Goal: Task Accomplishment & Management: Complete application form

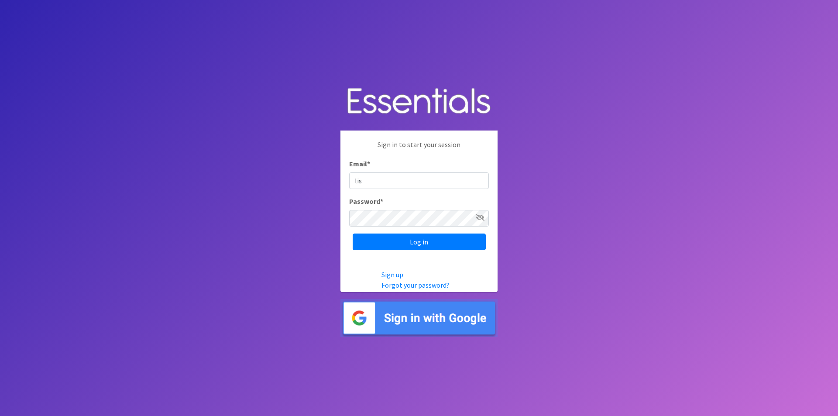
type input "[EMAIL_ADDRESS][DOMAIN_NAME]"
click at [353, 233] on input "Log in" at bounding box center [419, 241] width 133 height 17
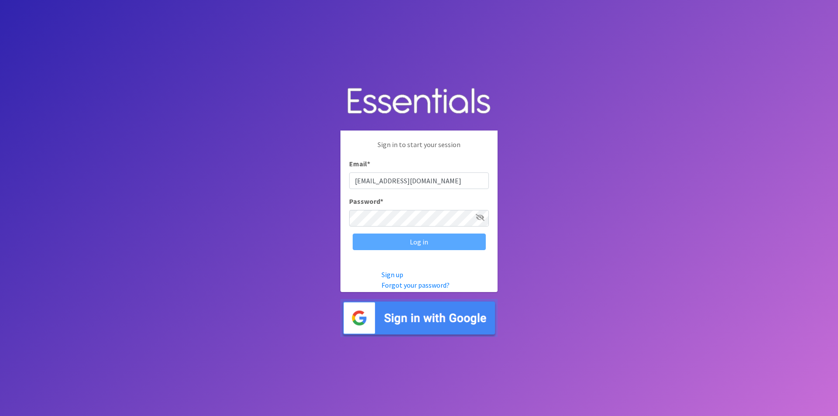
click at [459, 246] on div "Log in" at bounding box center [419, 241] width 140 height 17
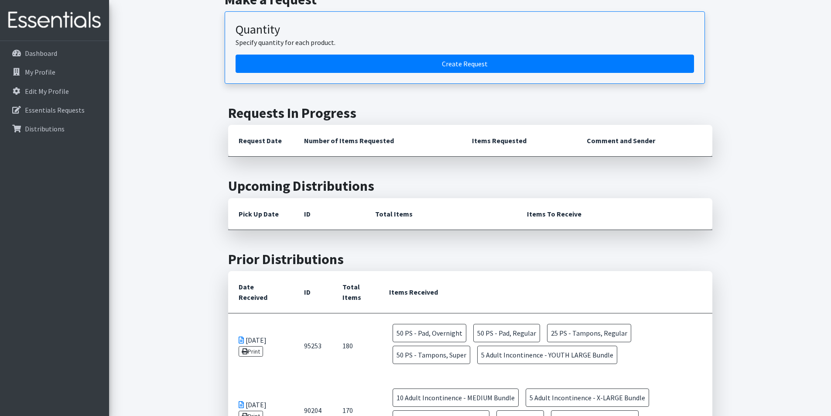
scroll to position [218, 0]
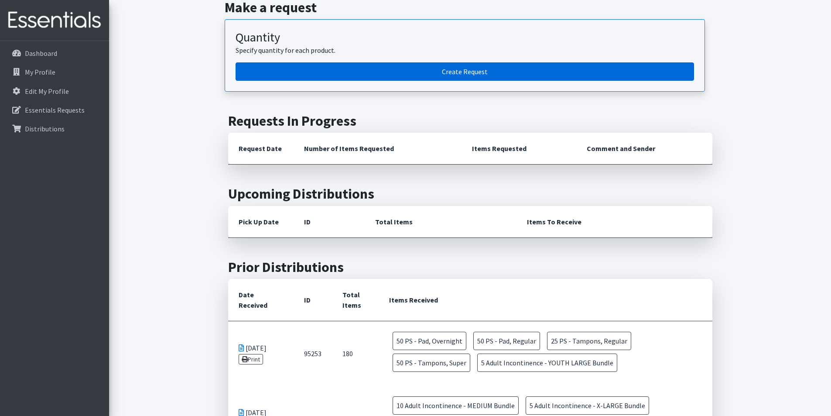
click at [415, 78] on link "Create Request" at bounding box center [465, 71] width 459 height 18
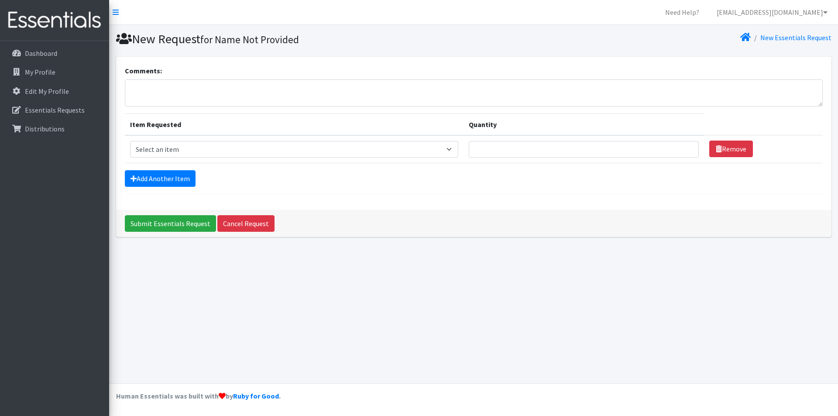
click at [421, 158] on td "Item Requested Select an item Adult Incontinence - LARGE Bundle Adult Incontine…" at bounding box center [294, 149] width 339 height 28
click at [425, 150] on select "Select an item Adult Incontinence - LARGE Bundle Adult Incontinence - MEDIUM Bu…" at bounding box center [294, 149] width 328 height 17
click at [617, 208] on div "Comments: Item Requested Quantity Item Requested Select an item Adult Incontine…" at bounding box center [473, 133] width 715 height 153
click at [230, 96] on textarea "Comments:" at bounding box center [474, 92] width 698 height 27
click at [249, 149] on select "Select an item Adult Incontinence - LARGE Bundle Adult Incontinence - MEDIUM Bu…" at bounding box center [294, 149] width 328 height 17
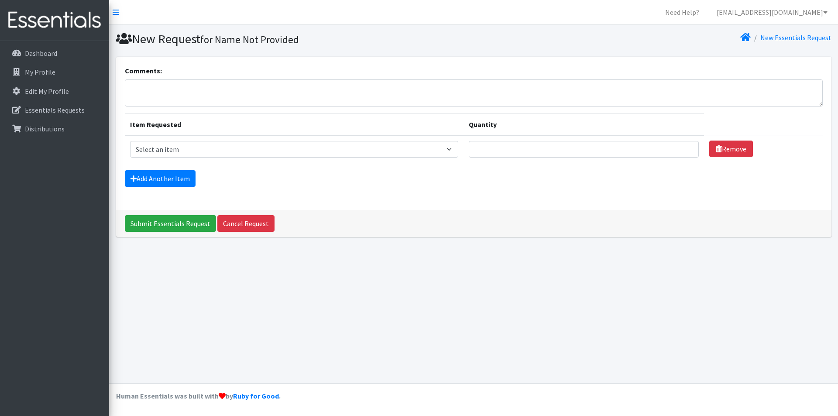
click at [630, 234] on div "Submit Essentials Request Cancel Request" at bounding box center [473, 223] width 715 height 27
click at [38, 51] on p "Dashboard" at bounding box center [41, 53] width 32 height 9
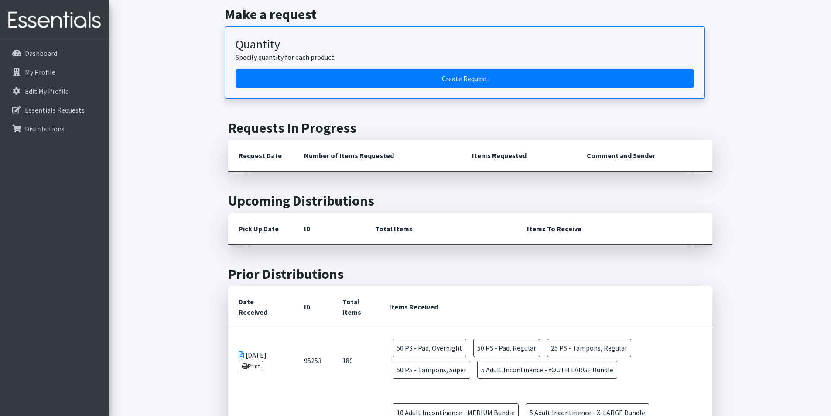
scroll to position [87, 0]
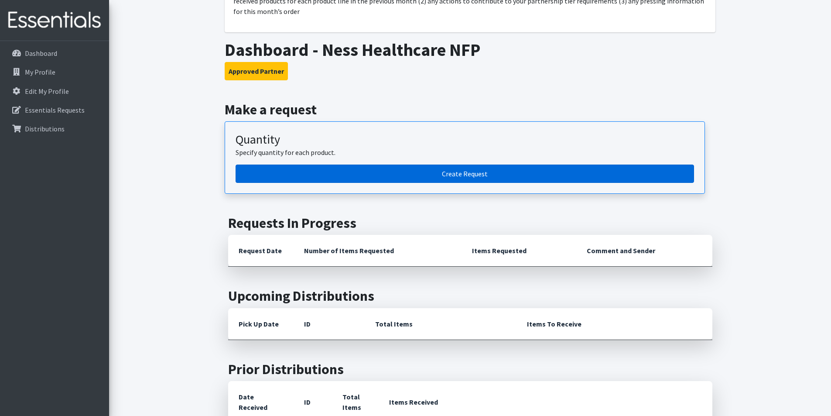
click at [445, 171] on link "Create Request" at bounding box center [465, 173] width 459 height 18
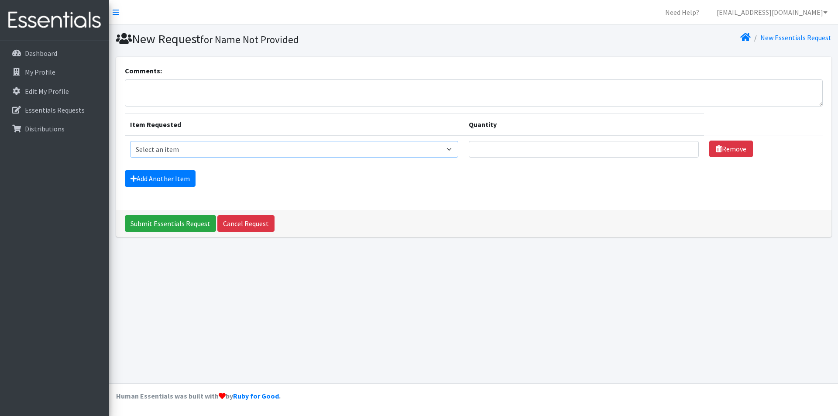
click at [253, 148] on select "Select an item Adult Incontinence - LARGE Bundle Adult Incontinence - MEDIUM Bu…" at bounding box center [294, 149] width 328 height 17
select select "1635"
click at [130, 141] on select "Select an item Adult Incontinence - LARGE Bundle Adult Incontinence - MEDIUM Bu…" at bounding box center [294, 149] width 328 height 17
click at [521, 149] on input "Quantity" at bounding box center [584, 149] width 230 height 17
click at [681, 151] on input "1" at bounding box center [584, 149] width 230 height 17
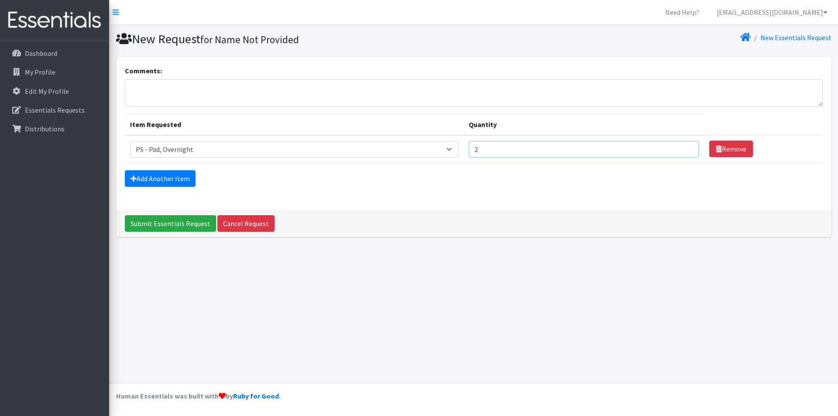
click at [685, 148] on input "2" at bounding box center [584, 149] width 230 height 17
click at [685, 147] on input "3" at bounding box center [584, 149] width 230 height 17
click at [685, 147] on input "4" at bounding box center [584, 149] width 230 height 17
click at [685, 147] on input "5" at bounding box center [584, 149] width 230 height 17
click at [685, 147] on input "6" at bounding box center [584, 149] width 230 height 17
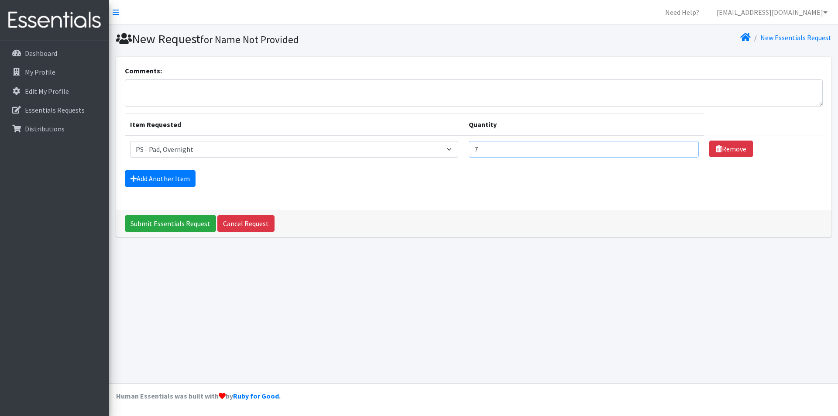
click at [685, 147] on input "7" at bounding box center [584, 149] width 230 height 17
click at [685, 147] on input "8" at bounding box center [584, 149] width 230 height 17
click at [685, 147] on input "9" at bounding box center [584, 149] width 230 height 17
click at [685, 147] on input "15" at bounding box center [584, 149] width 230 height 17
click at [685, 147] on input "16" at bounding box center [584, 149] width 230 height 17
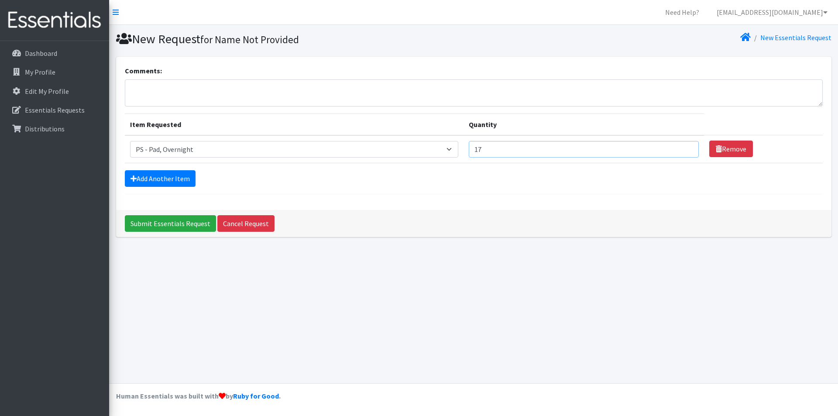
click at [685, 147] on input "17" at bounding box center [584, 149] width 230 height 17
click at [685, 147] on input "18" at bounding box center [584, 149] width 230 height 17
click at [685, 147] on input "19" at bounding box center [584, 149] width 230 height 17
click at [685, 147] on input "20" at bounding box center [584, 149] width 230 height 17
drag, startPoint x: 590, startPoint y: 150, endPoint x: 452, endPoint y: 138, distance: 137.9
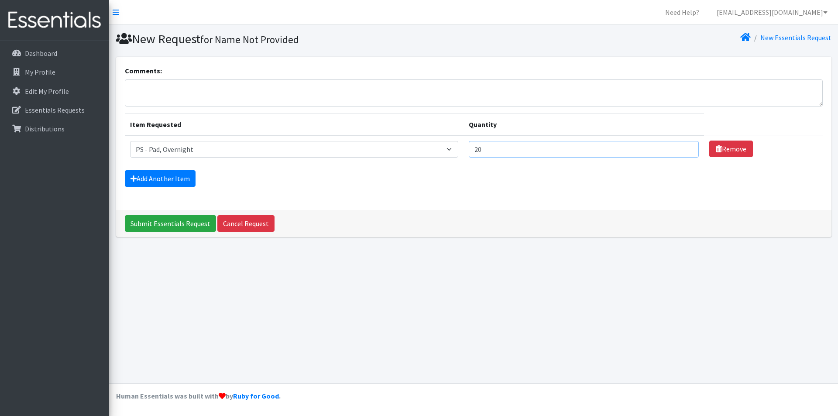
click at [470, 138] on td "Quantity 20" at bounding box center [583, 149] width 240 height 28
type input "50"
click at [151, 176] on link "Add Another Item" at bounding box center [160, 178] width 71 height 17
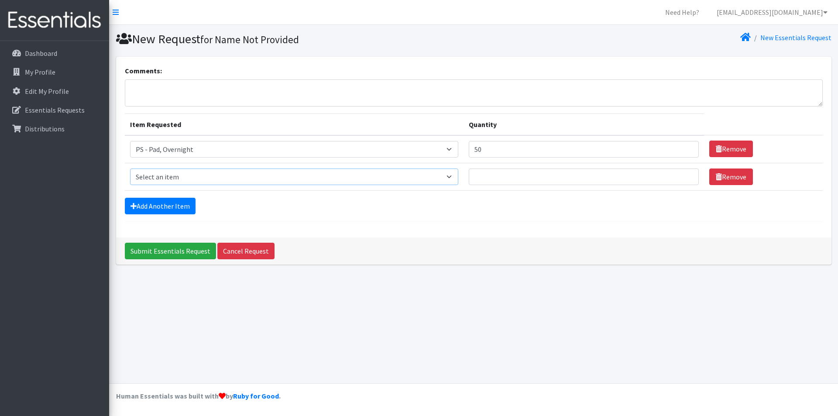
click at [454, 178] on select "Select an item Adult Incontinence - LARGE Bundle Adult Incontinence - MEDIUM Bu…" at bounding box center [294, 176] width 328 height 17
select select "2202"
click at [130, 168] on select "Select an item Adult Incontinence - LARGE Bundle Adult Incontinence - MEDIUM Bu…" at bounding box center [294, 176] width 328 height 17
click at [551, 174] on input "Quantity" at bounding box center [584, 176] width 230 height 17
type input "50"
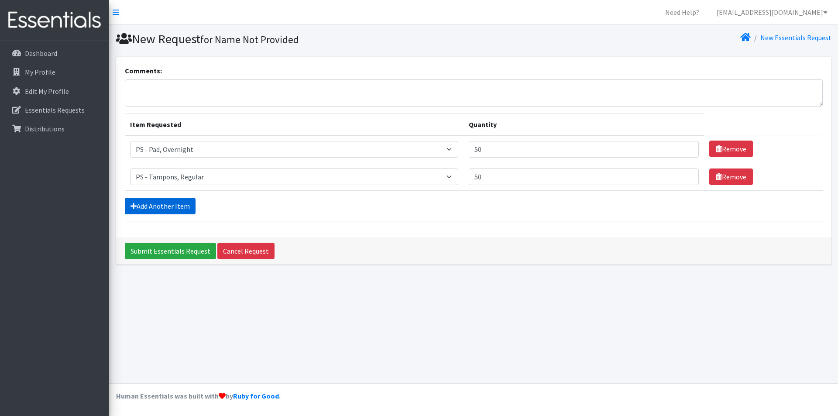
click at [176, 212] on link "Add Another Item" at bounding box center [160, 206] width 71 height 17
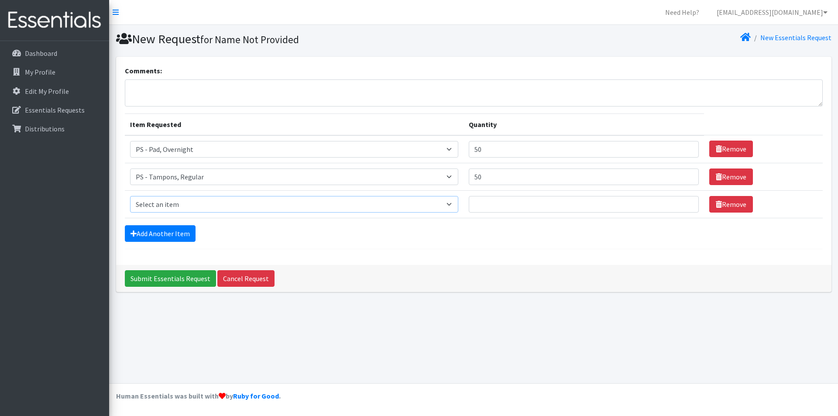
click at [458, 203] on select "Select an item Adult Incontinence - LARGE Bundle Adult Incontinence - MEDIUM Bu…" at bounding box center [294, 204] width 328 height 17
select select "2202"
click at [130, 196] on select "Select an item Adult Incontinence - LARGE Bundle Adult Incontinence - MEDIUM Bu…" at bounding box center [294, 204] width 328 height 17
click at [508, 209] on input "Quantity" at bounding box center [584, 204] width 230 height 17
type input "25"
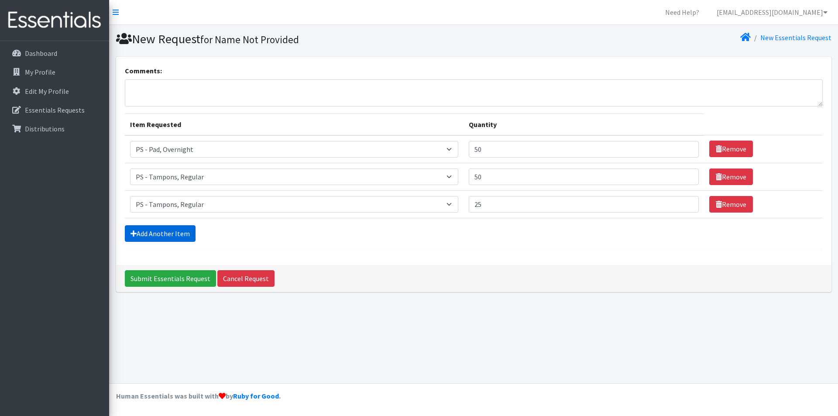
click at [175, 239] on link "Add Another Item" at bounding box center [160, 233] width 71 height 17
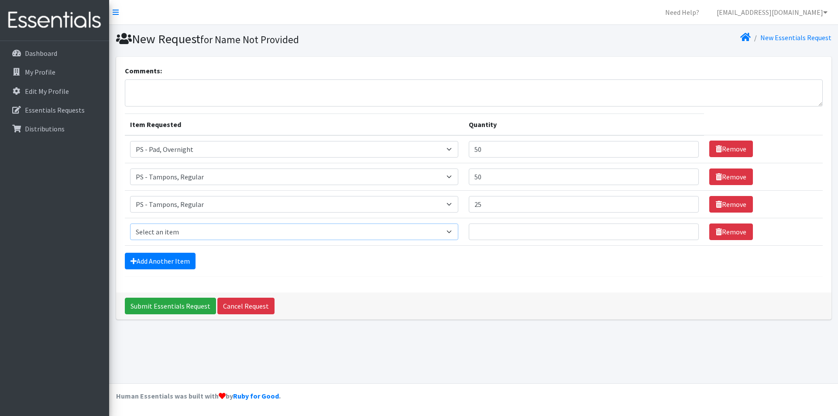
click at [452, 235] on select "Select an item Adult Incontinence - LARGE Bundle Adult Incontinence - MEDIUM Bu…" at bounding box center [294, 231] width 328 height 17
select select "2201"
click at [130, 223] on select "Select an item Adult Incontinence - LARGE Bundle Adult Incontinence - MEDIUM Bu…" at bounding box center [294, 231] width 328 height 17
click at [528, 230] on input "Quantity" at bounding box center [584, 231] width 230 height 17
type input "50"
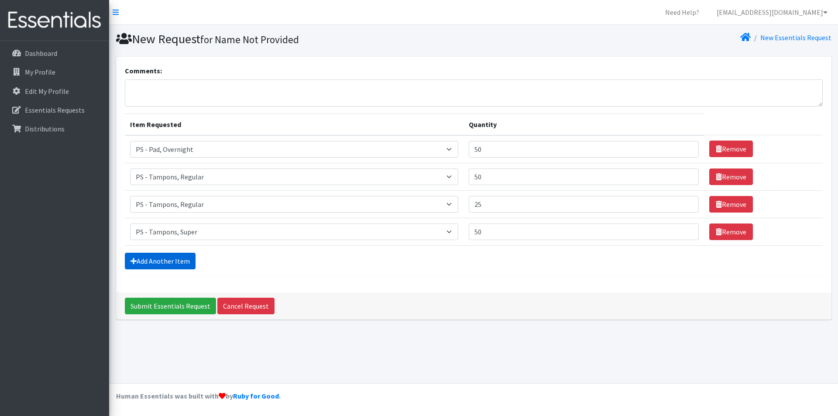
click at [175, 264] on link "Add Another Item" at bounding box center [160, 261] width 71 height 17
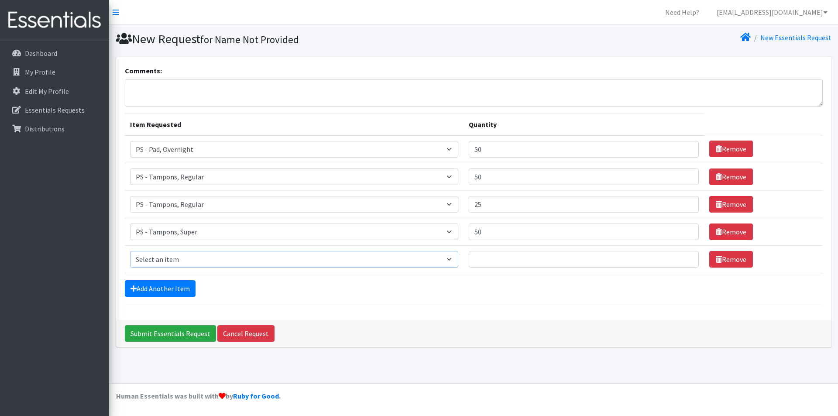
click at [371, 266] on select "Select an item Adult Incontinence - LARGE Bundle Adult Incontinence - MEDIUM Bu…" at bounding box center [294, 259] width 328 height 17
click at [413, 290] on div "Add Another Item" at bounding box center [474, 288] width 698 height 17
click at [733, 260] on link "Remove" at bounding box center [731, 259] width 44 height 17
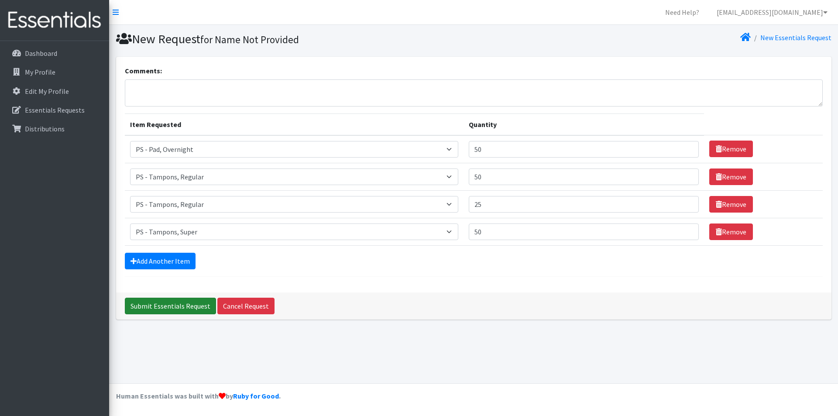
click at [198, 308] on input "Submit Essentials Request" at bounding box center [170, 306] width 91 height 17
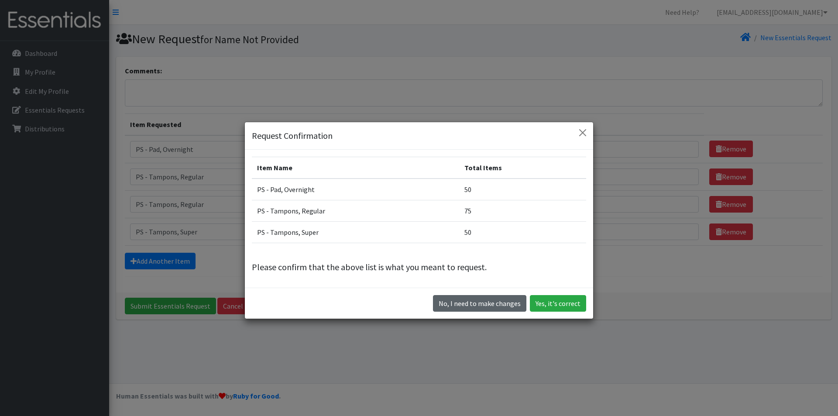
click at [488, 299] on button "No, I need to make changes" at bounding box center [479, 303] width 93 height 17
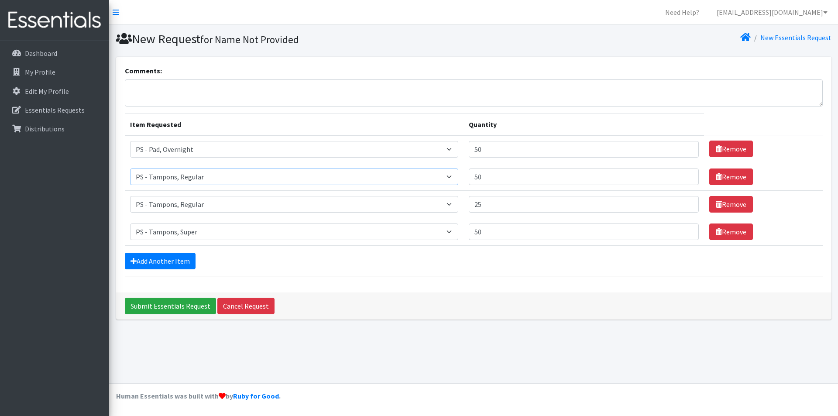
click at [448, 176] on select "Select an item Adult Incontinence - LARGE Bundle Adult Incontinence - MEDIUM Bu…" at bounding box center [294, 176] width 328 height 17
select select "2192"
click at [130, 168] on select "Select an item Adult Incontinence - LARGE Bundle Adult Incontinence - MEDIUM Bu…" at bounding box center [294, 176] width 328 height 17
click at [190, 306] on input "Submit Essentials Request" at bounding box center [170, 306] width 91 height 17
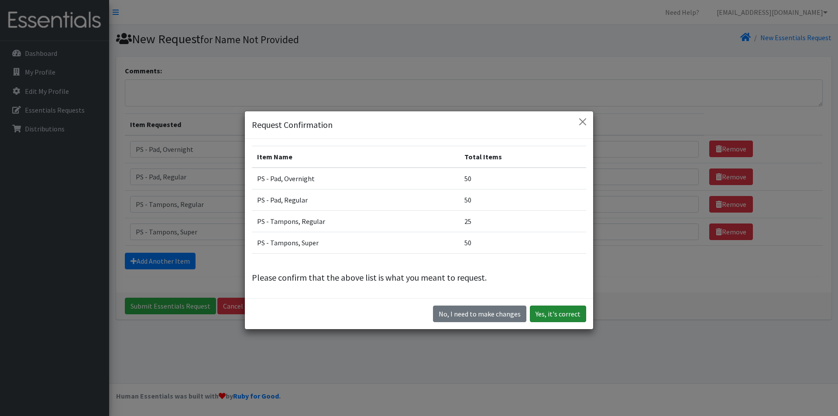
click at [547, 318] on button "Yes, it's correct" at bounding box center [558, 313] width 56 height 17
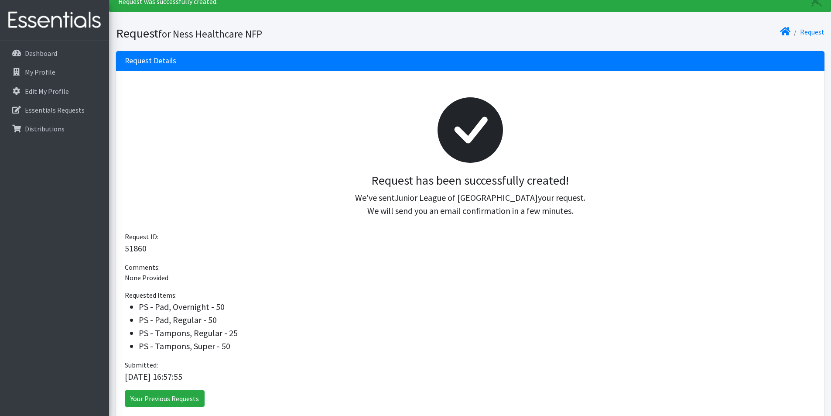
scroll to position [81, 0]
